Goal: Task Accomplishment & Management: Use online tool/utility

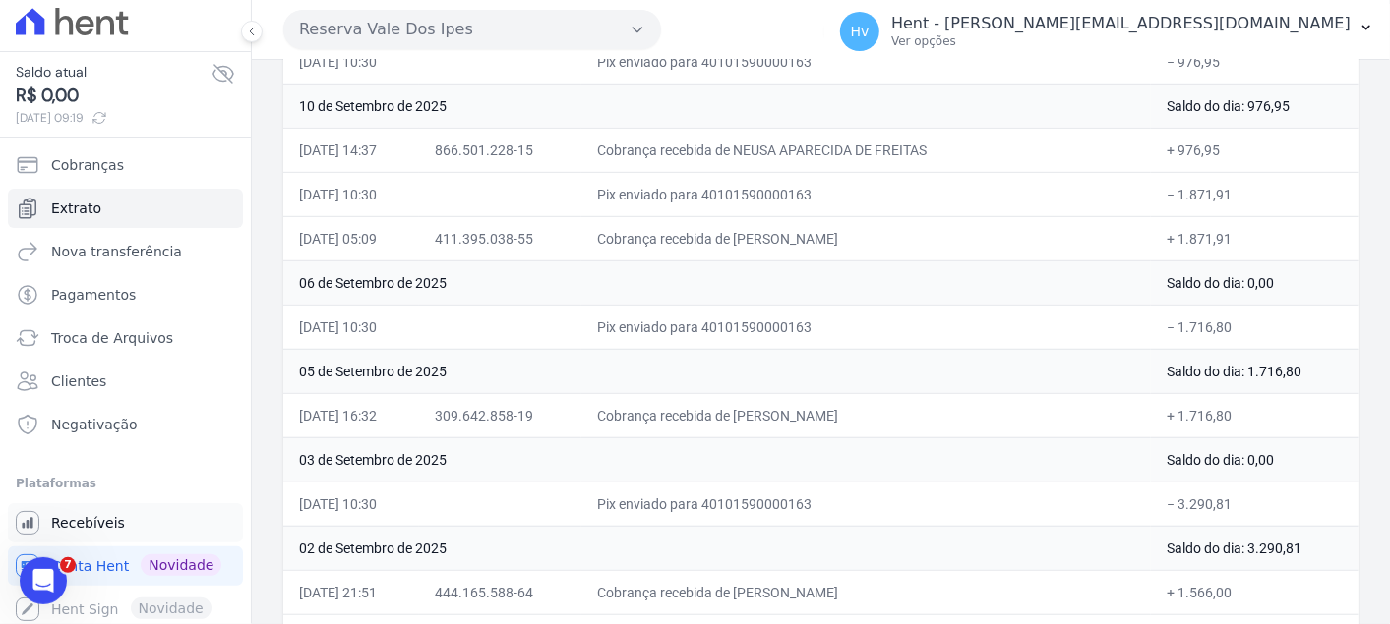
scroll to position [11, 0]
click at [91, 514] on span "Recebíveis" at bounding box center [88, 520] width 74 height 20
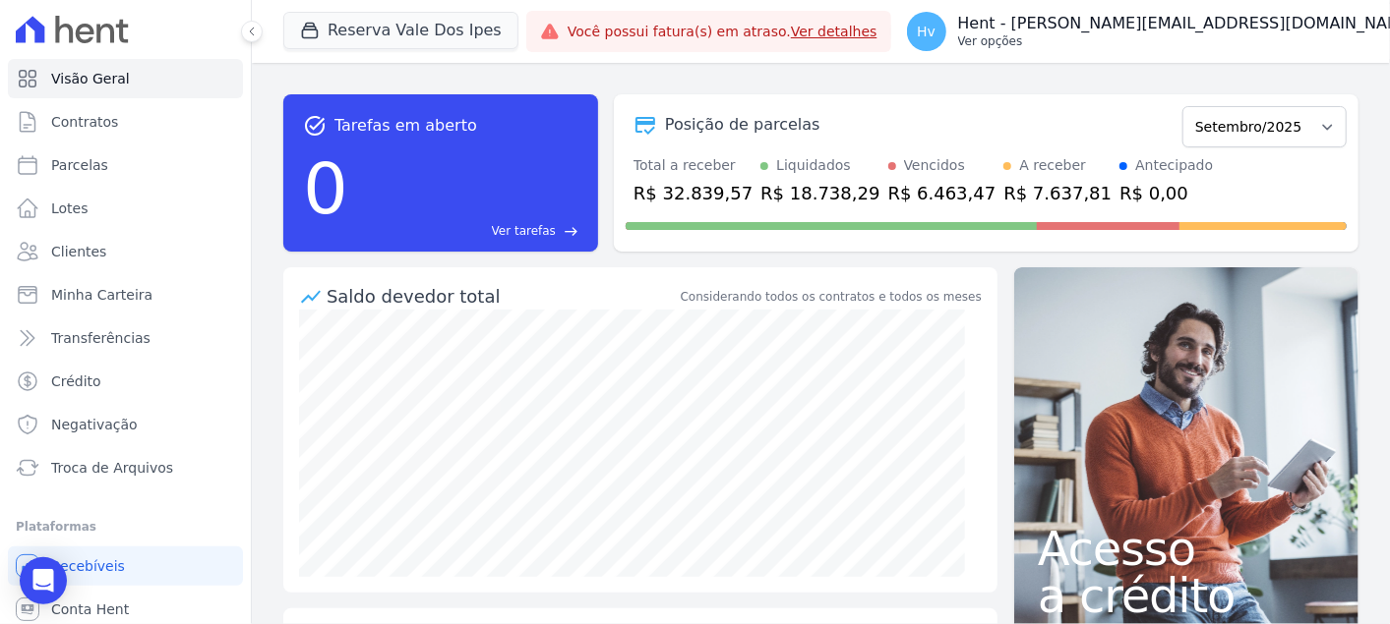
click at [1181, 33] on p "Ver opções" at bounding box center [1187, 41] width 459 height 16
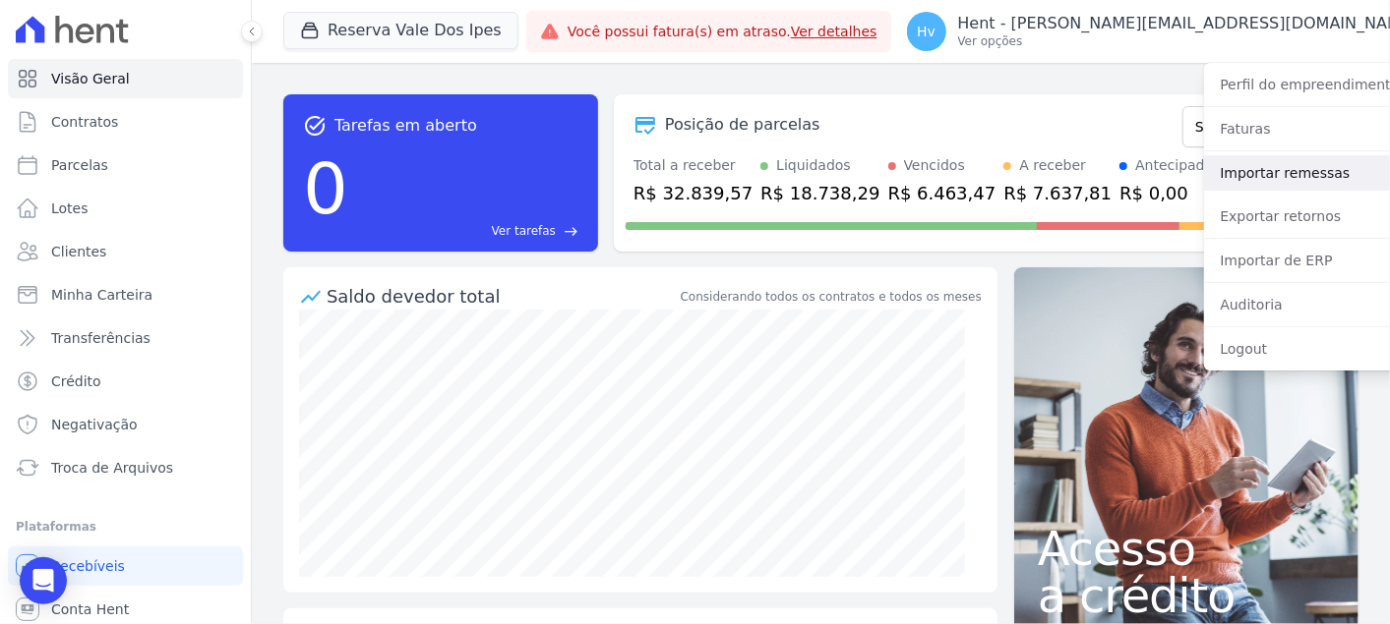
click at [1216, 179] on link "Importar remessas" at bounding box center [1330, 172] width 252 height 35
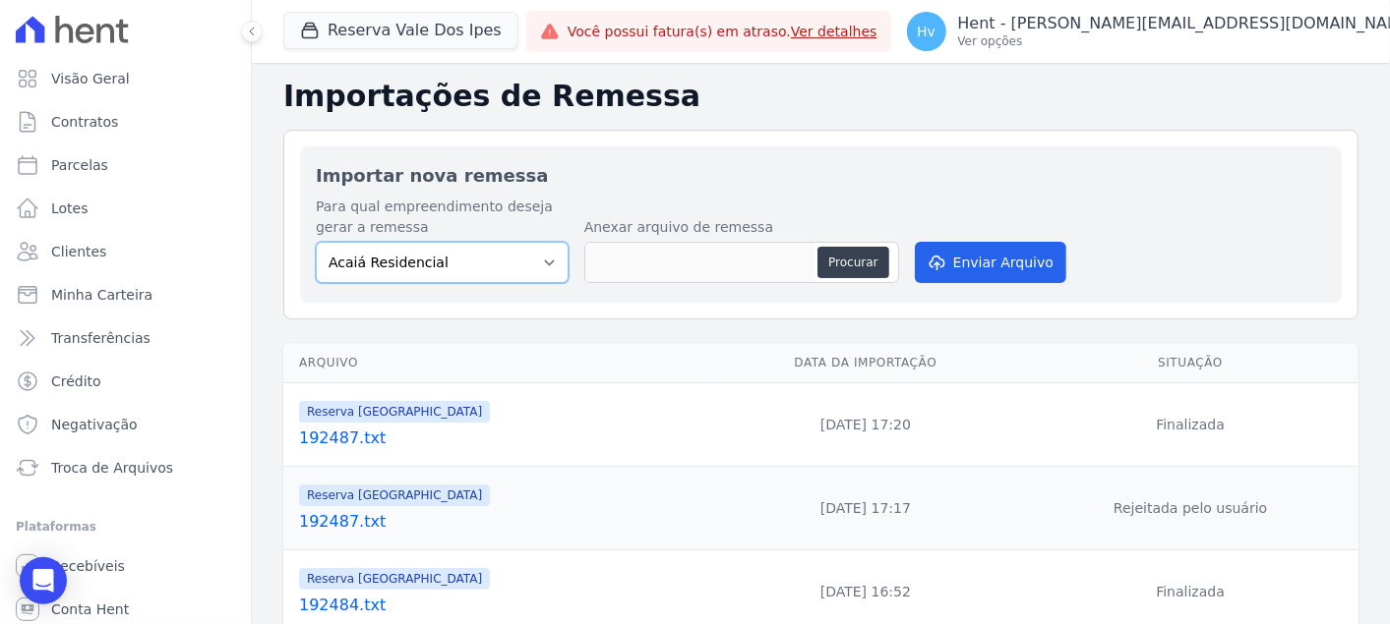
click at [459, 263] on select "Acaiá Residencial ACQUA 8 PELOTAS SPE LTDA II Administrativo AGILE ELOI MENDES …" at bounding box center [442, 262] width 253 height 41
click at [932, 162] on h2 "Importar nova remessa" at bounding box center [821, 175] width 1010 height 27
click at [457, 235] on label "Para qual empreendimento deseja gerar a remessa" at bounding box center [442, 217] width 253 height 41
click at [486, 269] on select "Acaiá Residencial ACQUA 8 PELOTAS SPE LTDA II Administrativo AGILE ELOI MENDES …" at bounding box center [442, 262] width 253 height 41
select select "60569850-cf74-4021-8cee-94692752feef"
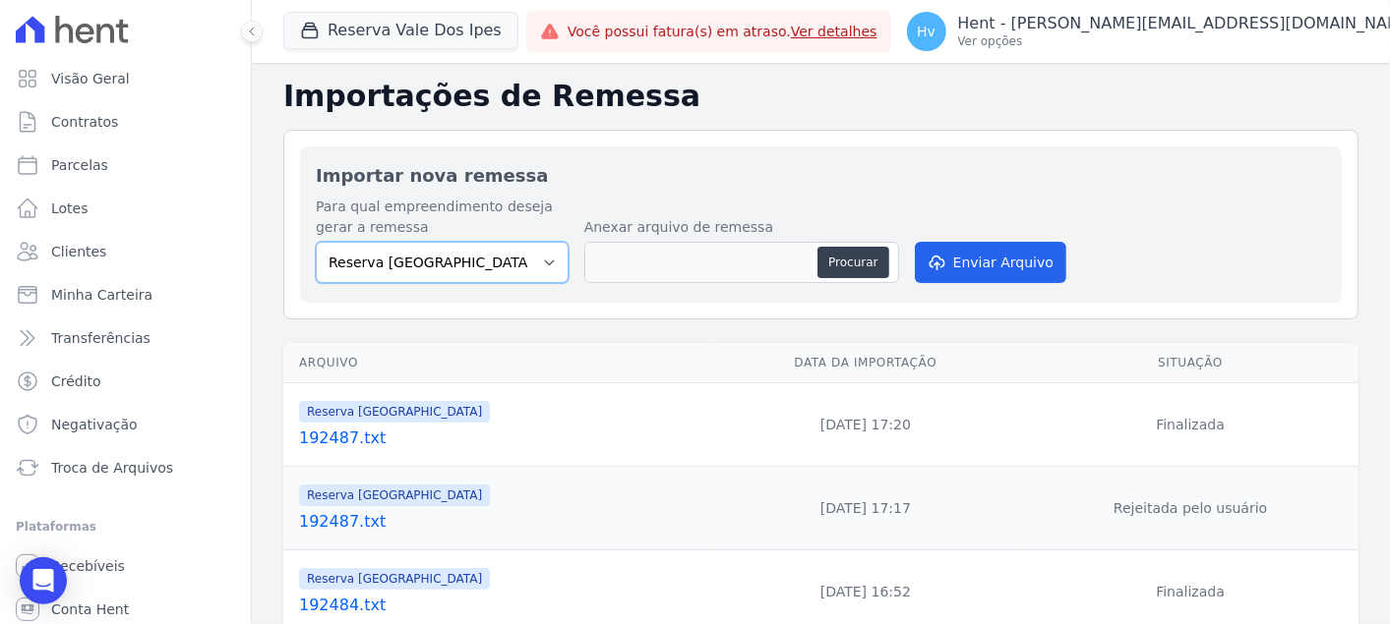
click at [316, 242] on select "Acaiá Residencial ACQUA 8 PELOTAS SPE LTDA II Administrativo AGILE ELOI MENDES …" at bounding box center [442, 262] width 253 height 41
click at [866, 261] on button "Procurar" at bounding box center [852, 262] width 71 height 31
type input "192671.txt"
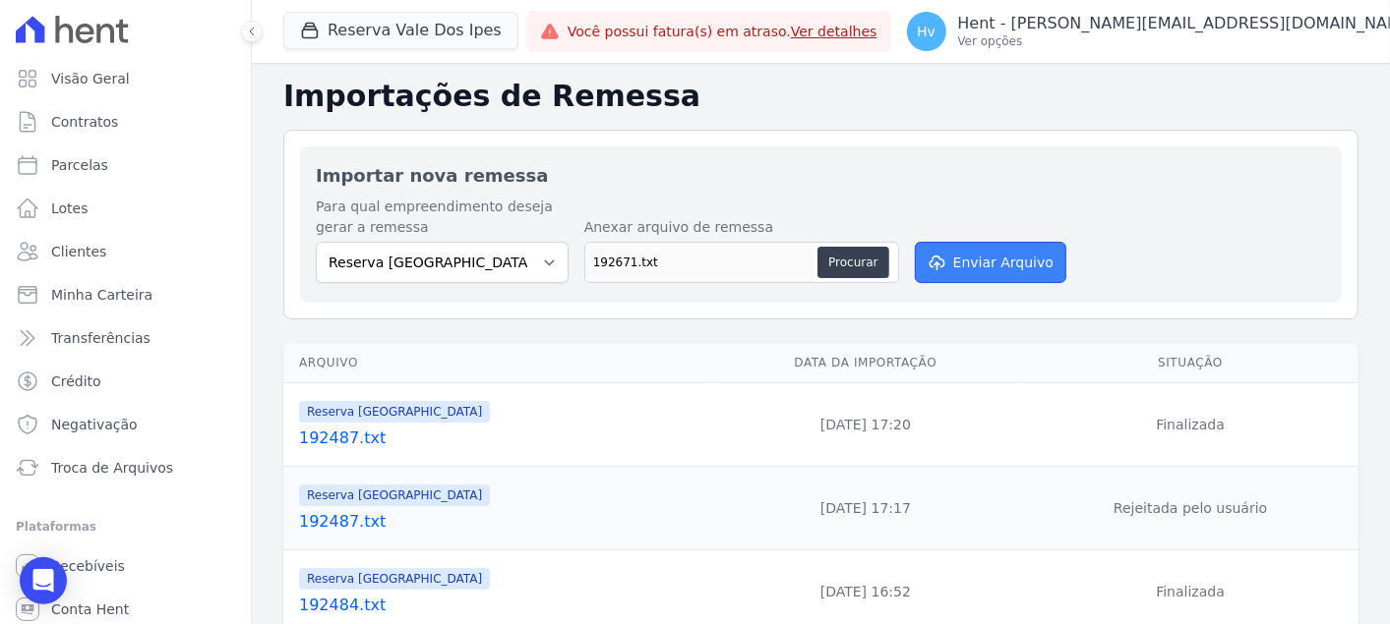
click at [961, 264] on button "Enviar Arquivo" at bounding box center [990, 262] width 151 height 41
